Goal: Find specific page/section: Find specific page/section

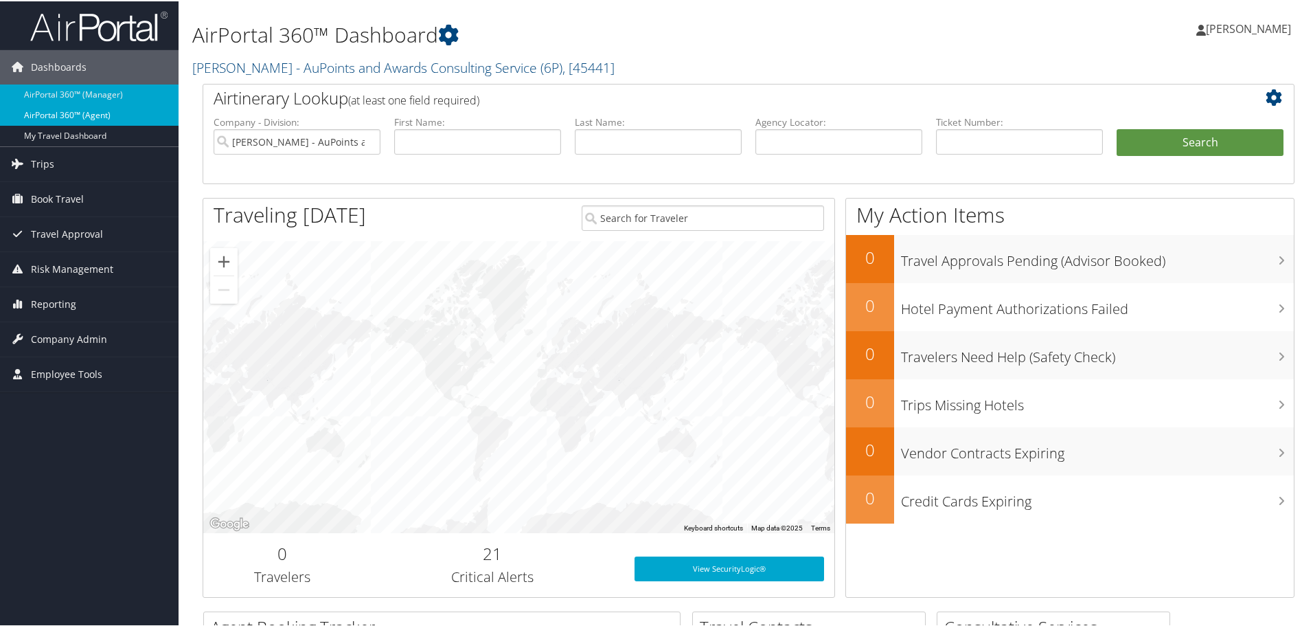
click at [79, 113] on link "AirPortal 360™ (Agent)" at bounding box center [89, 114] width 179 height 21
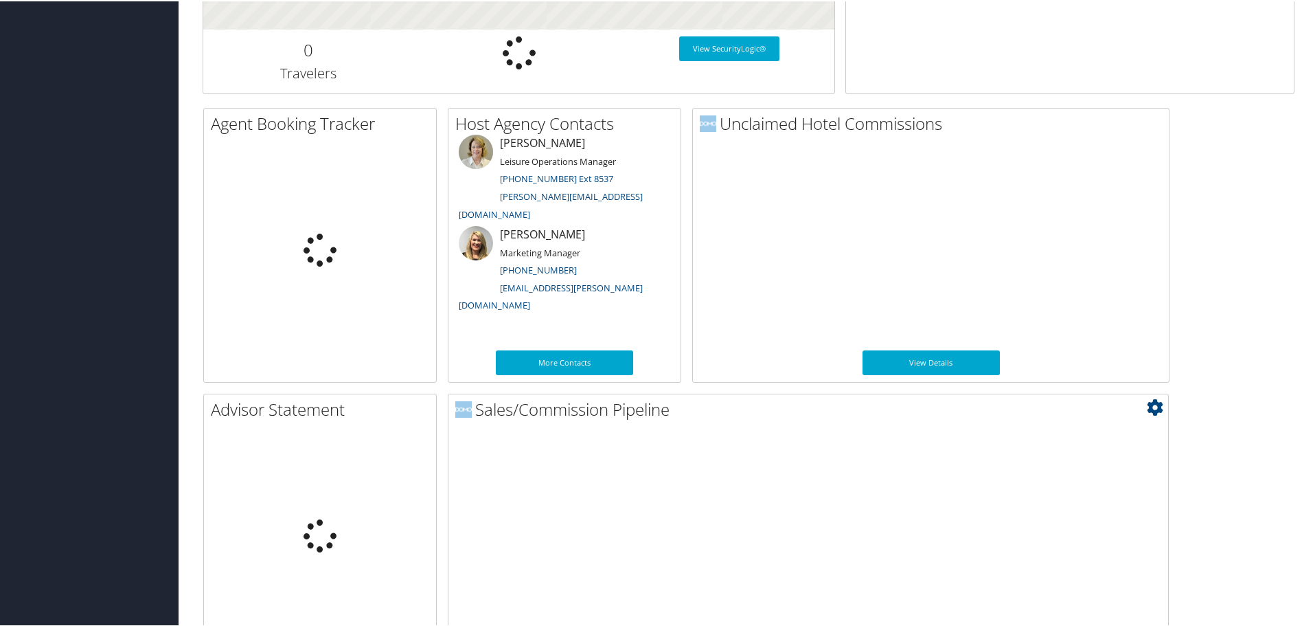
scroll to position [670, 0]
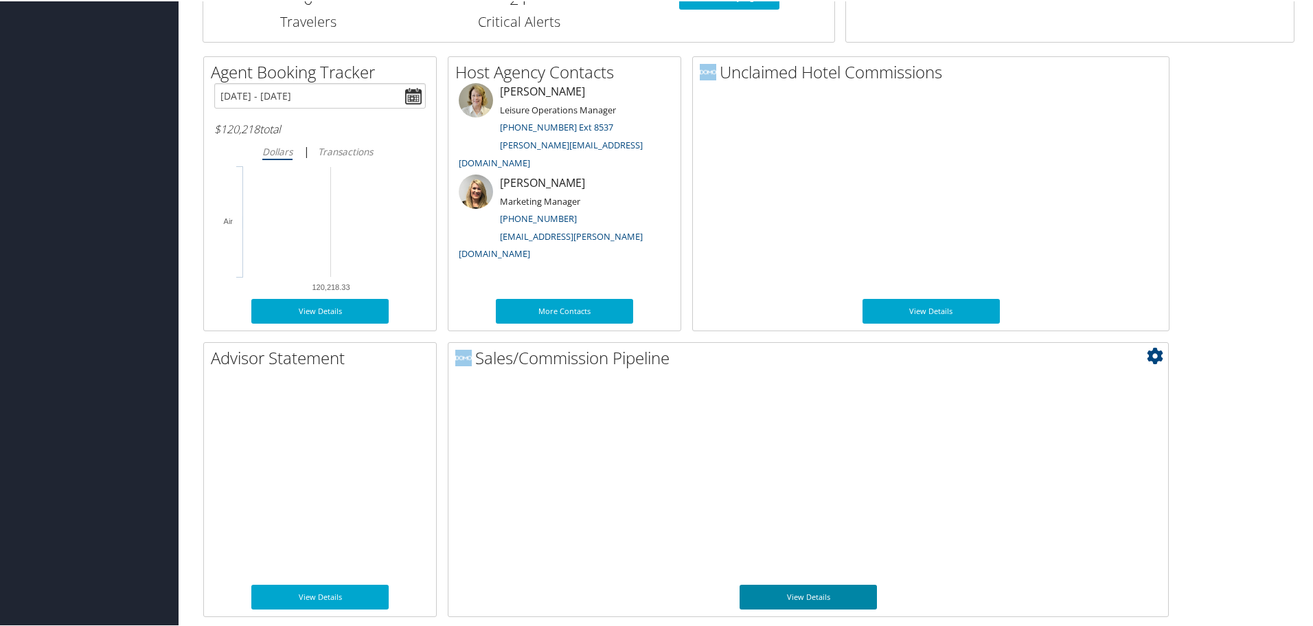
click at [809, 593] on link "View Details" at bounding box center [808, 595] width 137 height 25
